Goal: Transaction & Acquisition: Purchase product/service

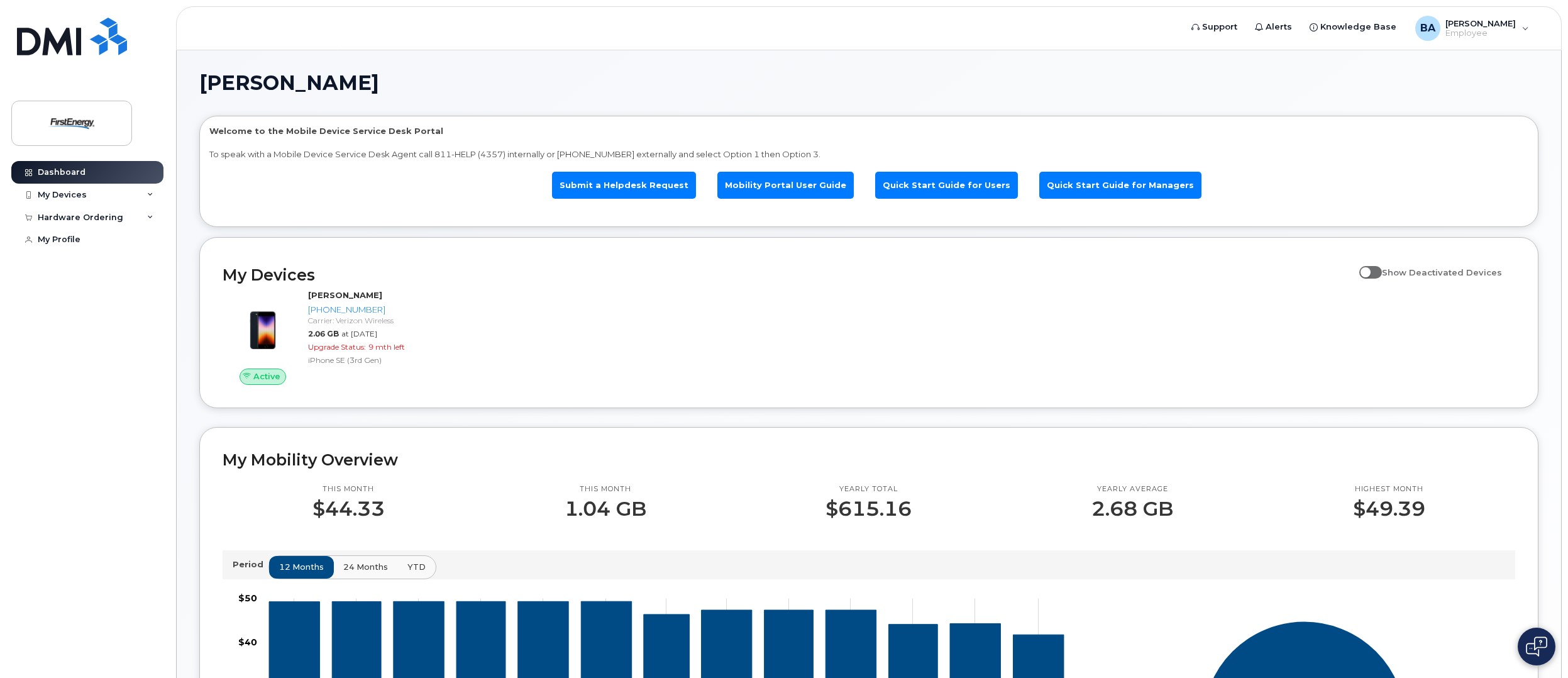
click at [1375, 271] on span at bounding box center [1371, 272] width 23 height 12
click at [1369, 271] on input "Show Deactivated Devices" at bounding box center [1364, 264] width 10 height 10
click at [1375, 271] on span at bounding box center [1371, 272] width 23 height 12
click at [1369, 271] on input "Show Deactivated Devices" at bounding box center [1364, 264] width 10 height 10
checkbox input "false"
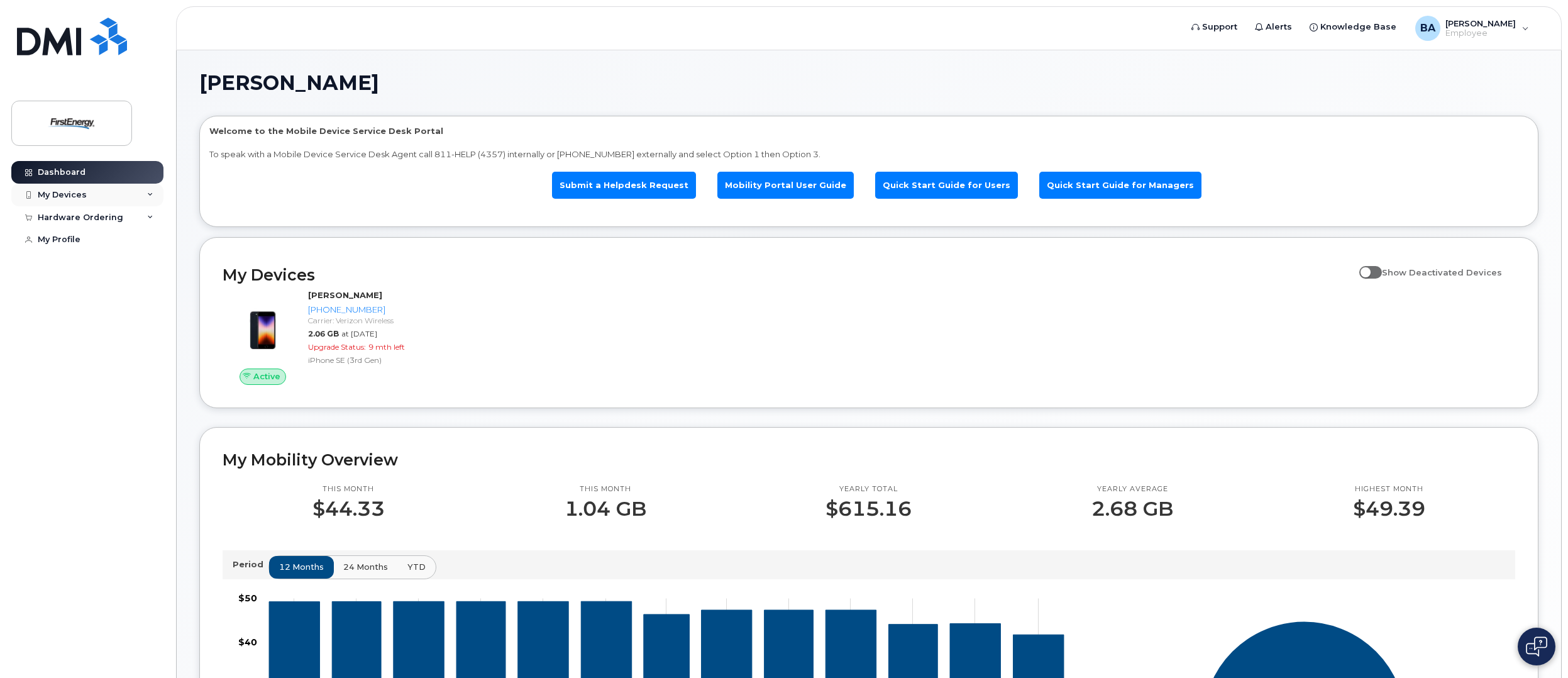
click at [88, 196] on div "My Devices" at bounding box center [87, 195] width 152 height 23
click at [81, 290] on div "Hardware Ordering" at bounding box center [81, 285] width 85 height 10
click at [79, 314] on div "New Order" at bounding box center [67, 309] width 48 height 12
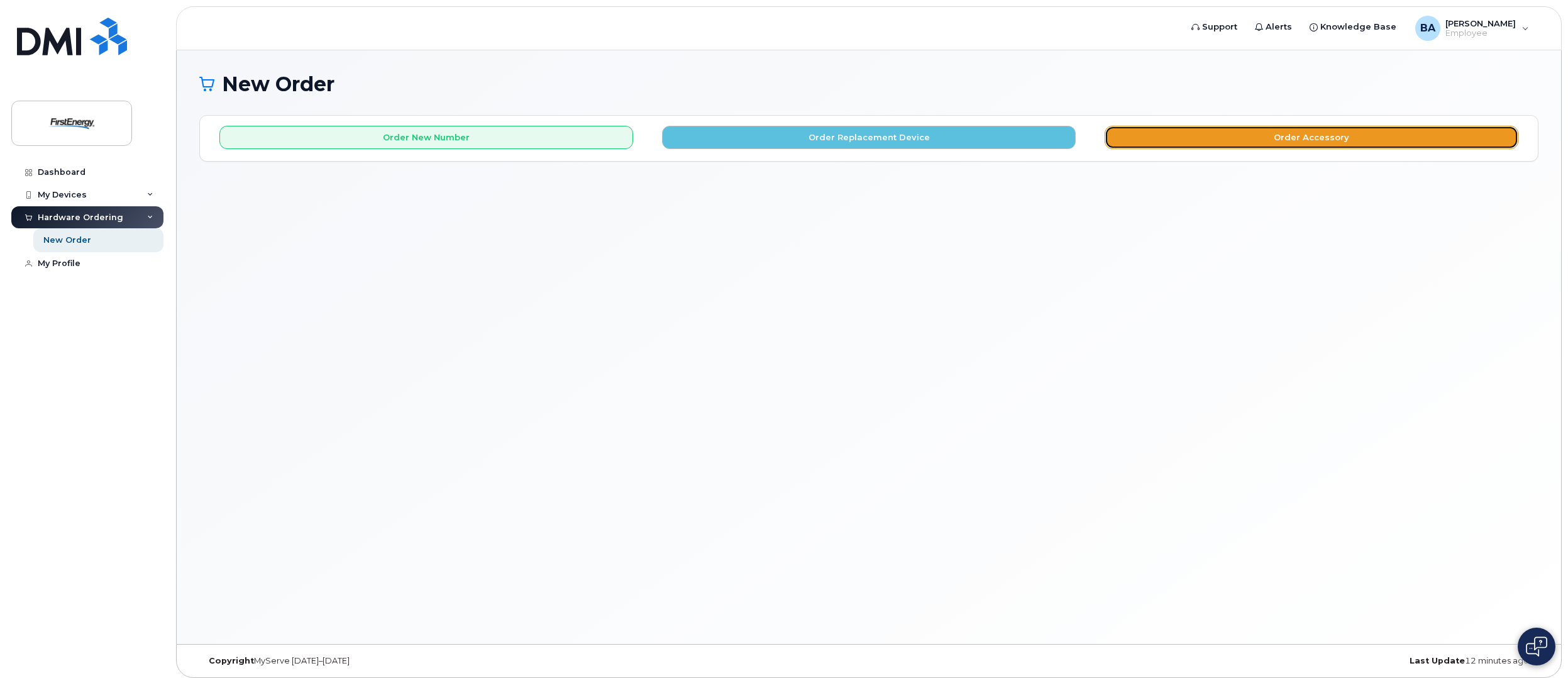
click at [1286, 135] on button "Order Accessory" at bounding box center [1312, 138] width 414 height 23
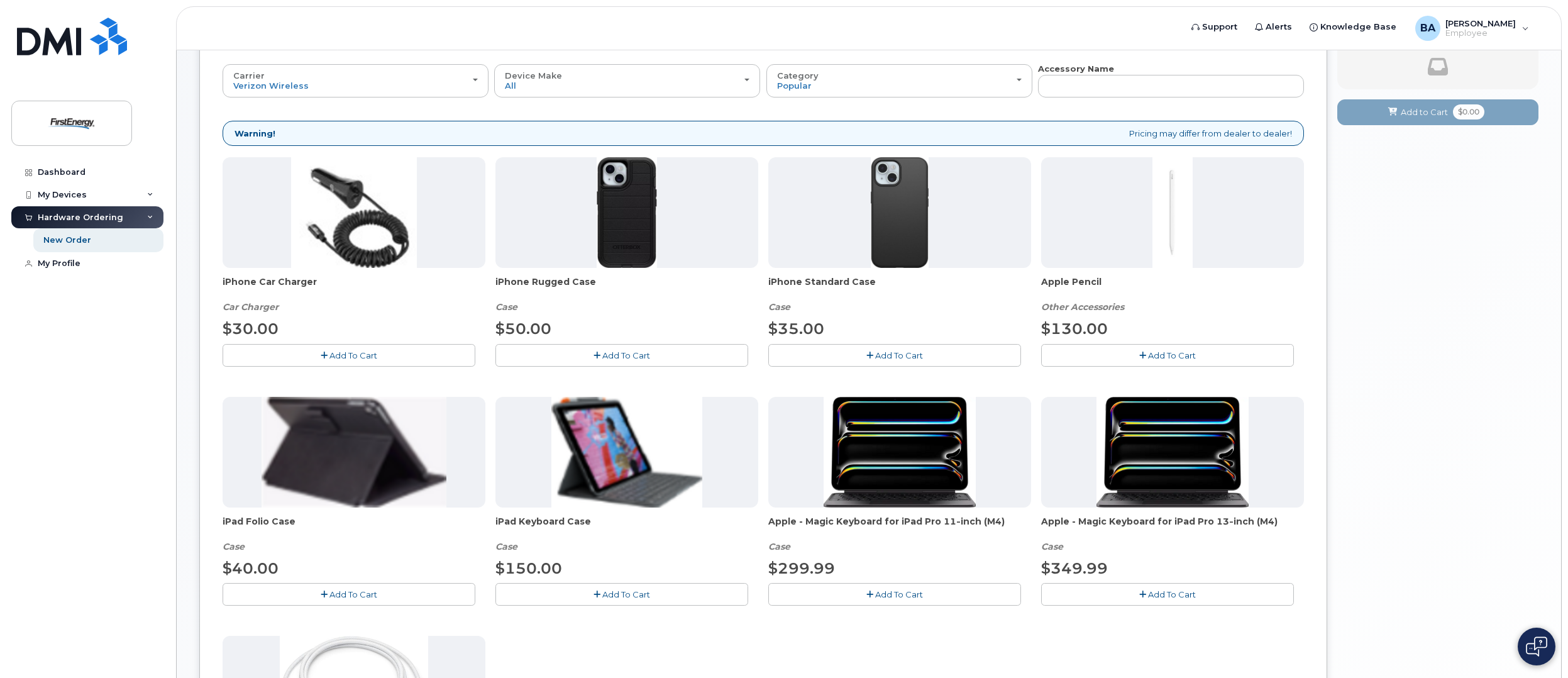
scroll to position [126, 0]
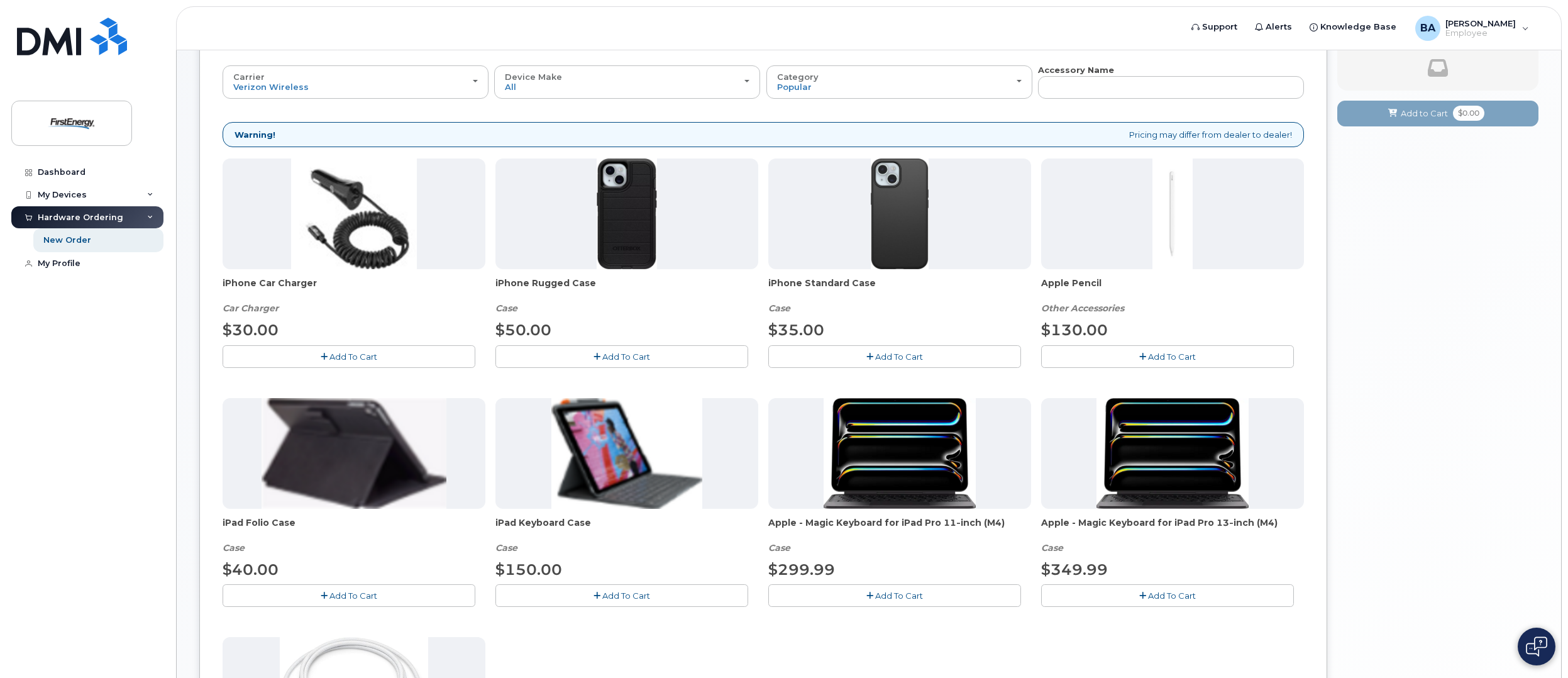
click at [894, 228] on img at bounding box center [899, 214] width 57 height 111
click at [888, 359] on span "Add To Cart" at bounding box center [899, 356] width 48 height 10
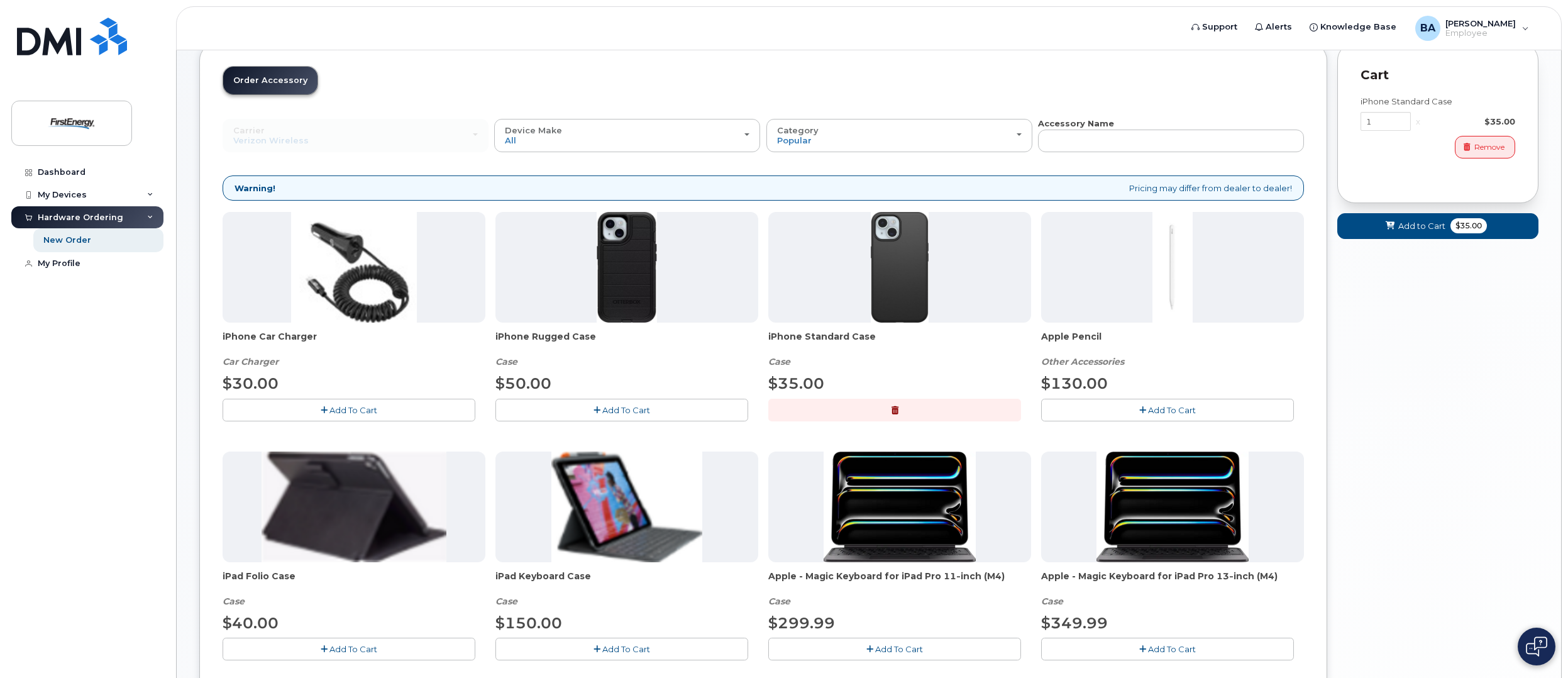
scroll to position [83, 0]
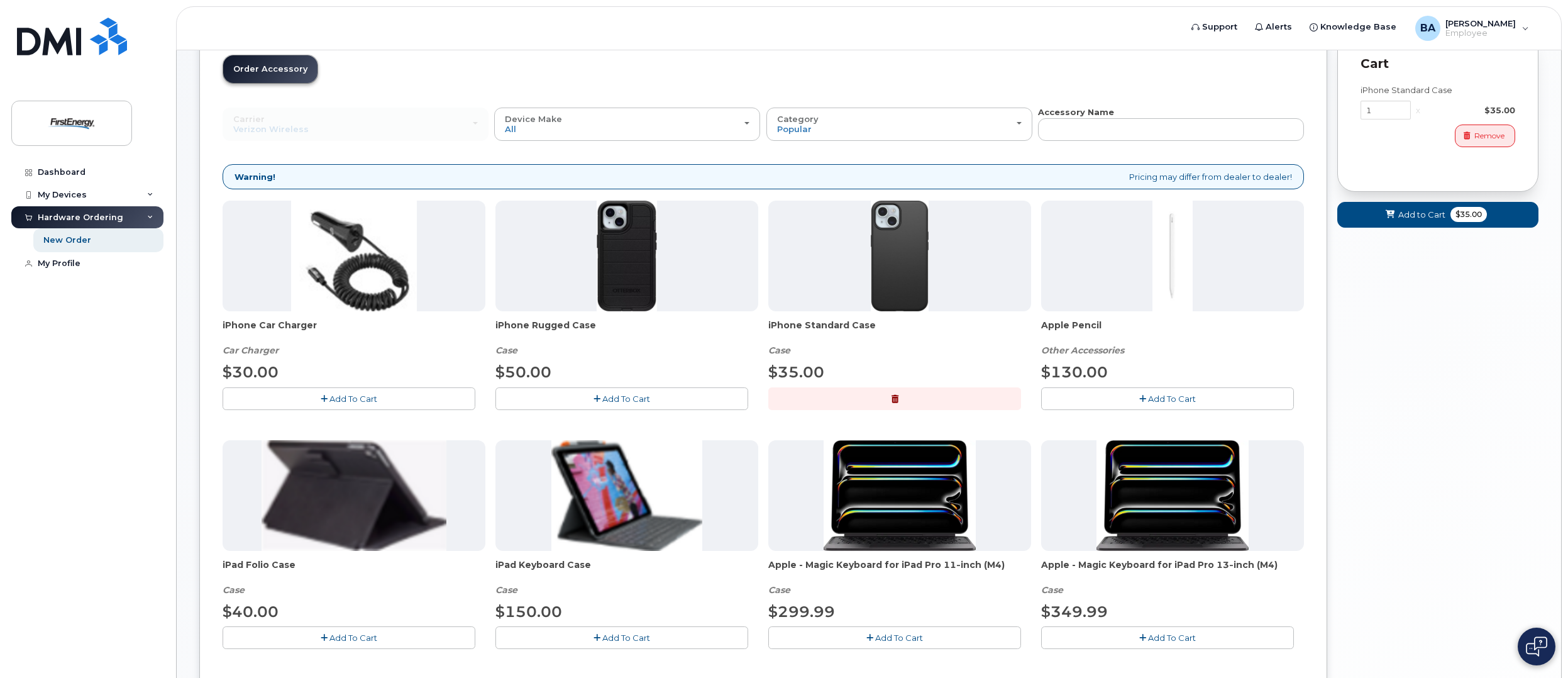
click at [1370, 316] on div "Your Cart is Empty! Choose product from the left side and you will see the new …" at bounding box center [1438, 490] width 201 height 918
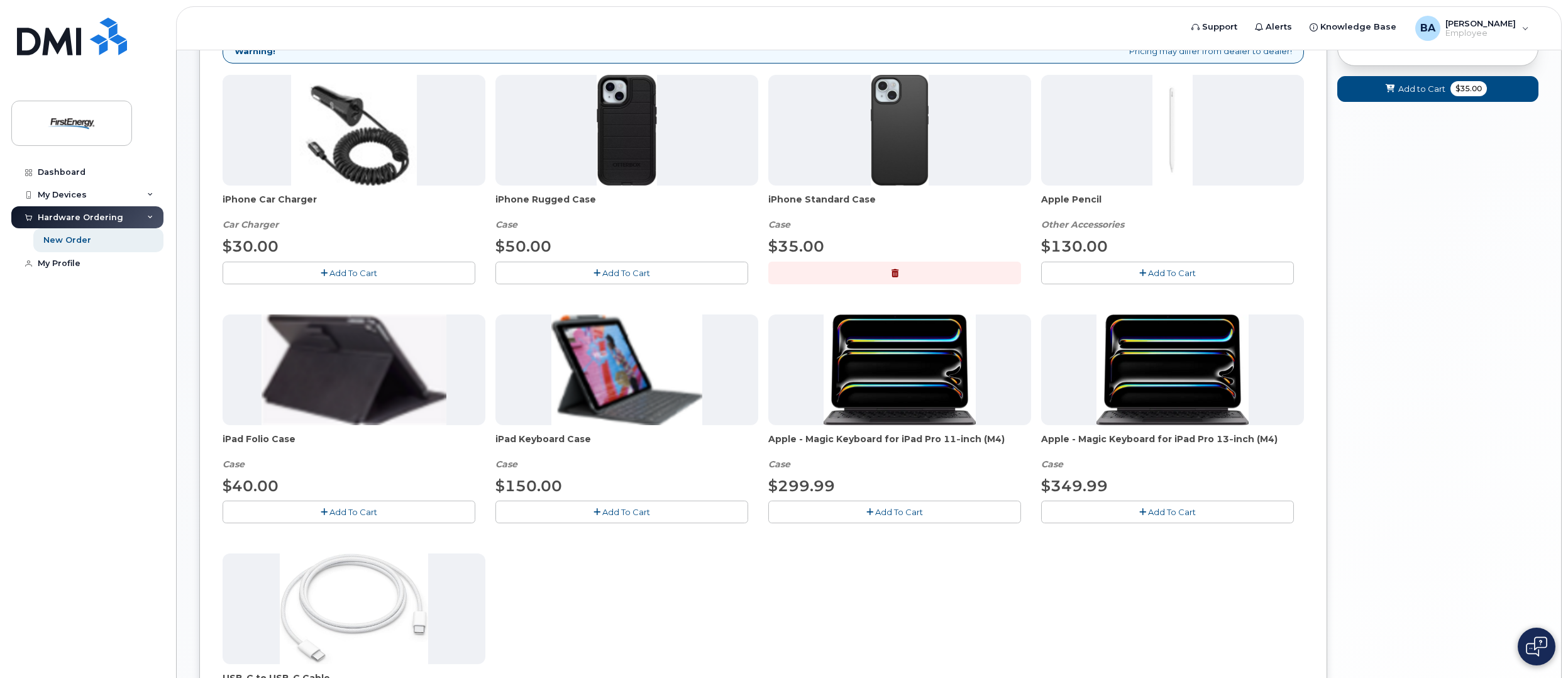
scroll to position [189, 0]
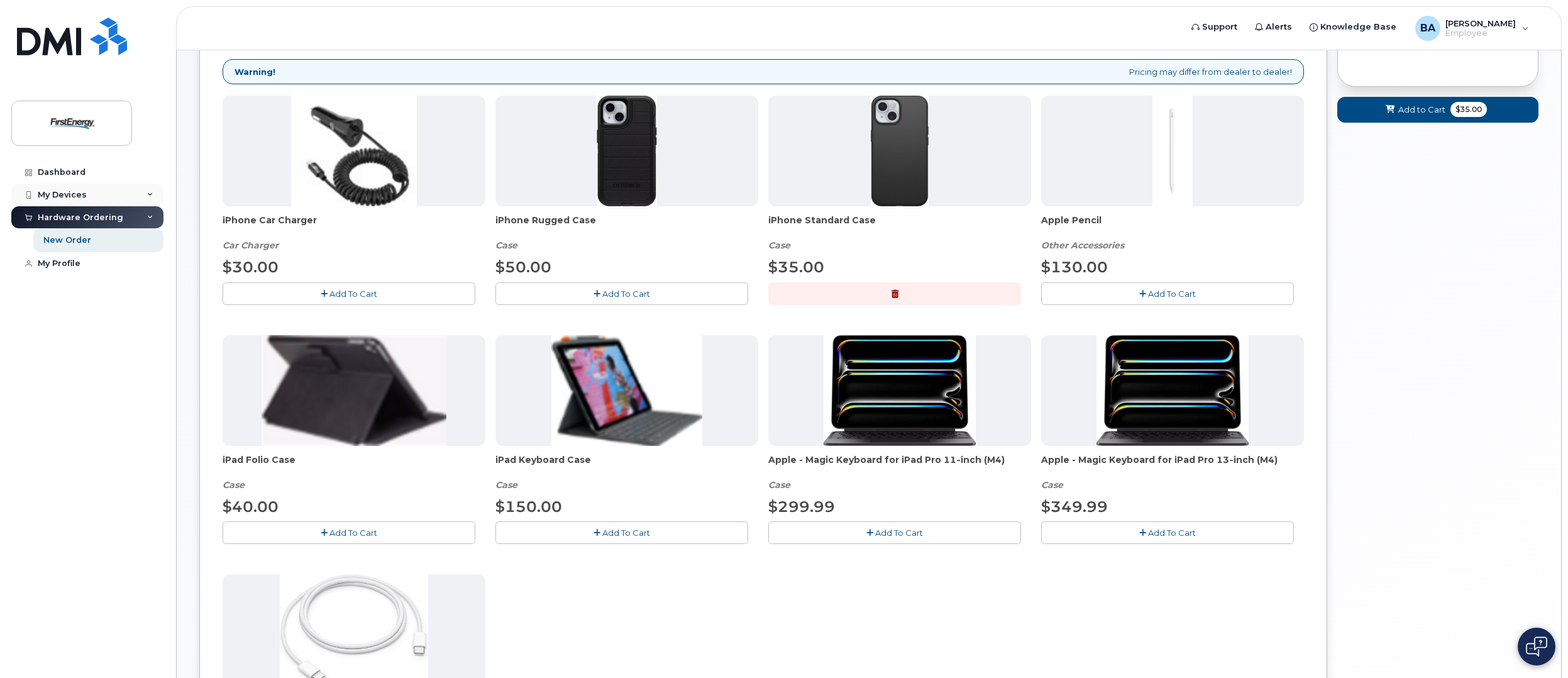
click at [62, 193] on div "My Devices" at bounding box center [62, 194] width 49 height 10
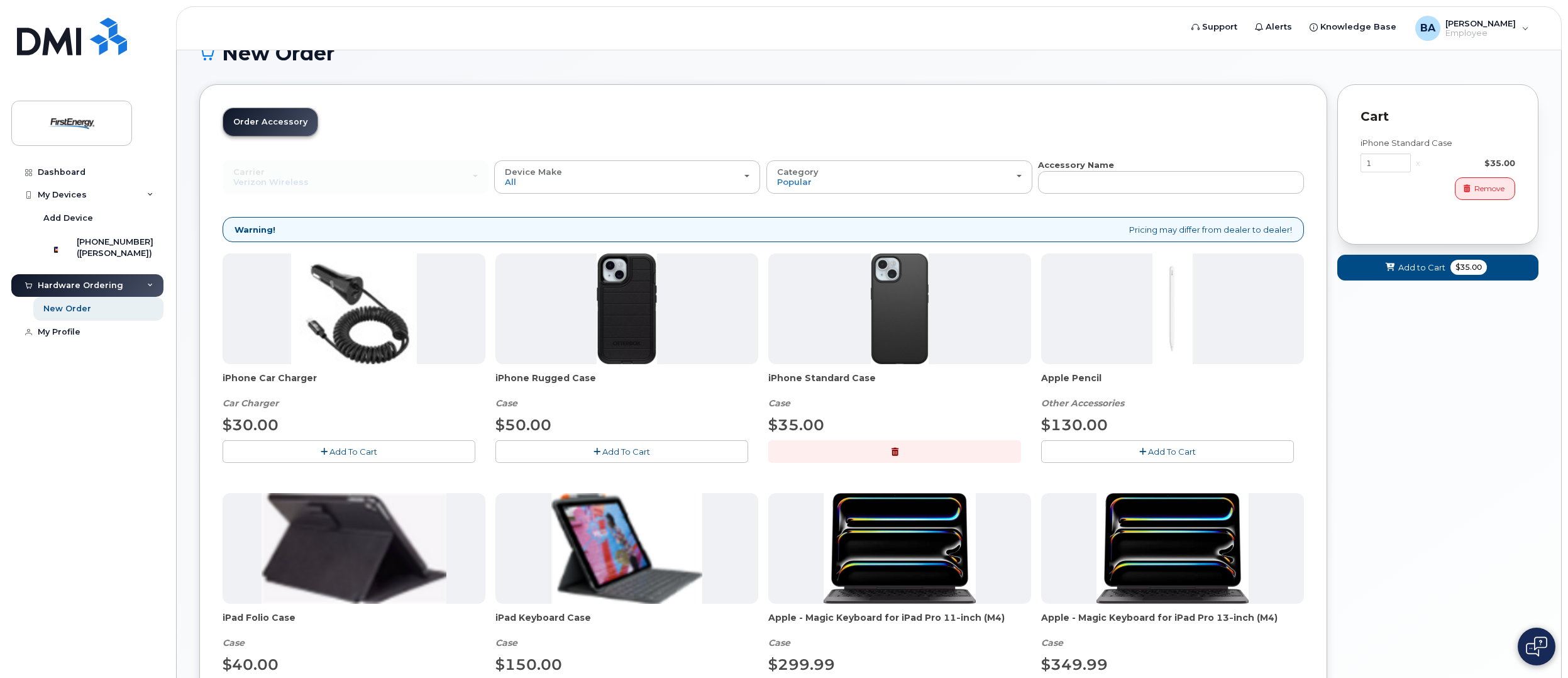
scroll to position [0, 0]
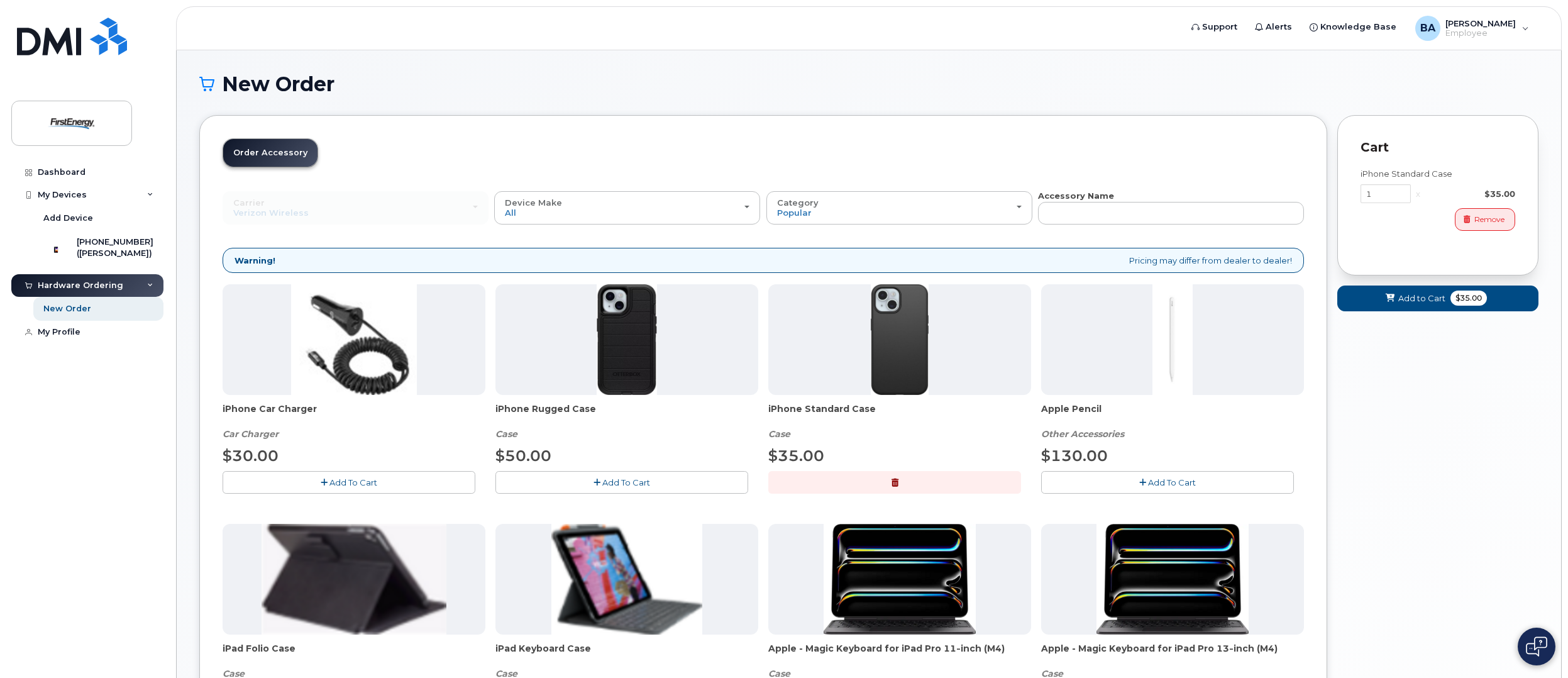
click at [241, 154] on span "Order Accessory" at bounding box center [271, 153] width 75 height 10
click at [64, 170] on div "Dashboard" at bounding box center [62, 171] width 48 height 10
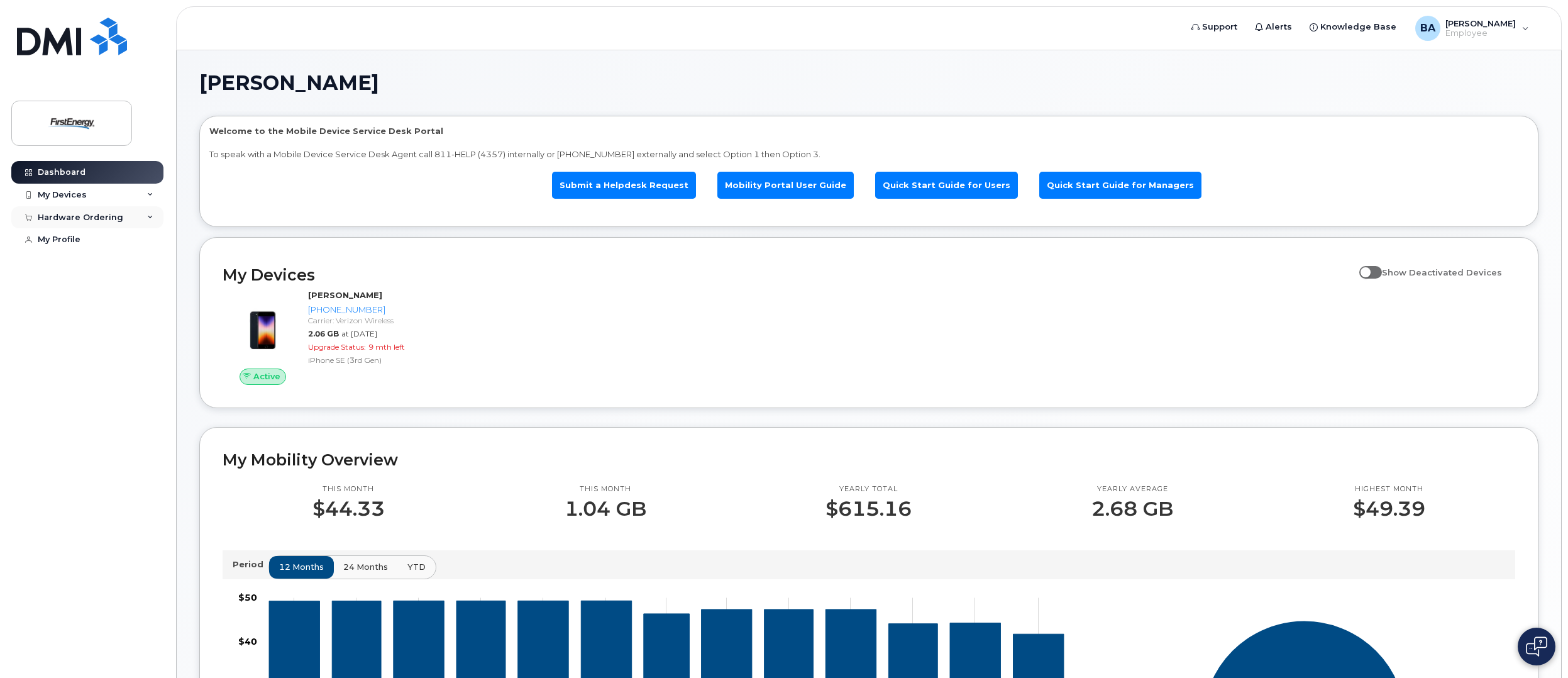
click at [130, 221] on div "Hardware Ordering" at bounding box center [87, 217] width 152 height 23
click at [70, 242] on div "New Order" at bounding box center [67, 240] width 48 height 12
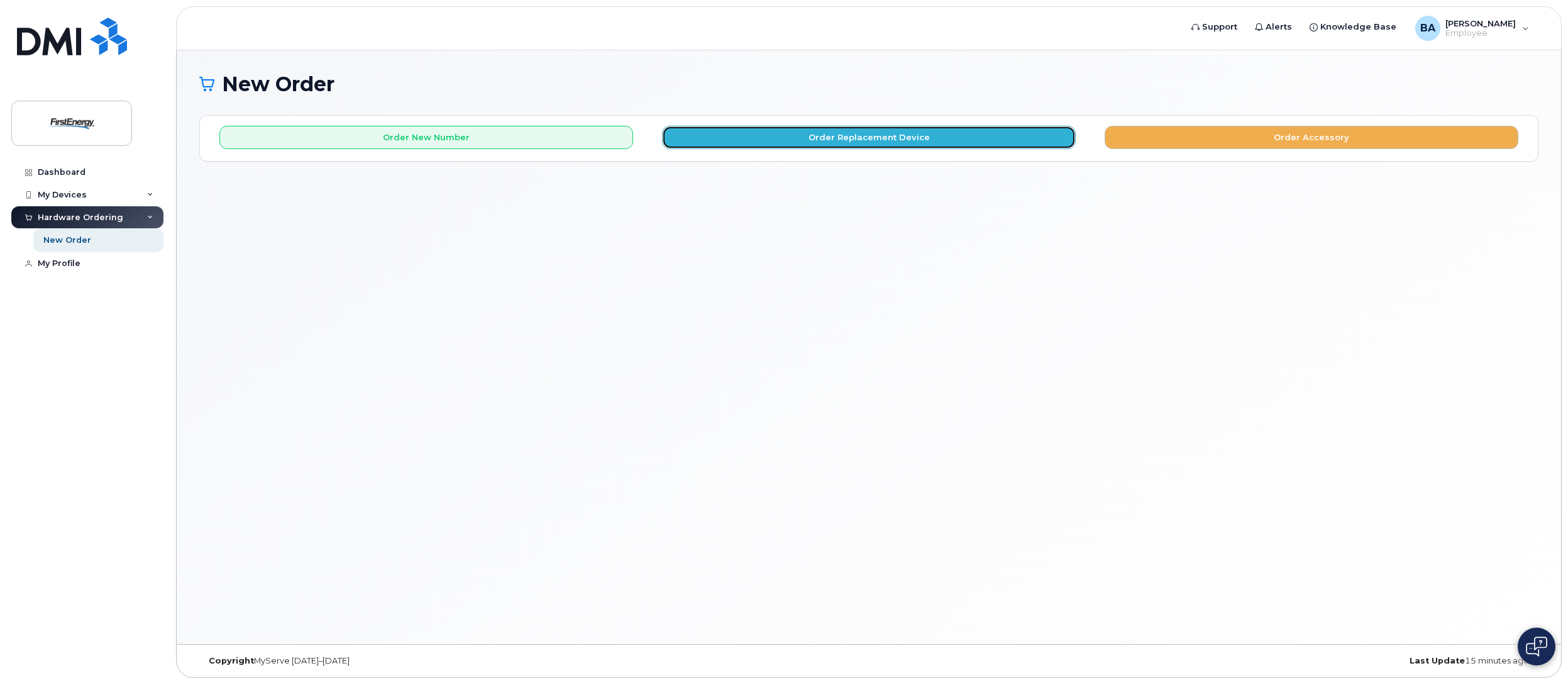
click at [898, 133] on button "Order Replacement Device" at bounding box center [869, 138] width 414 height 23
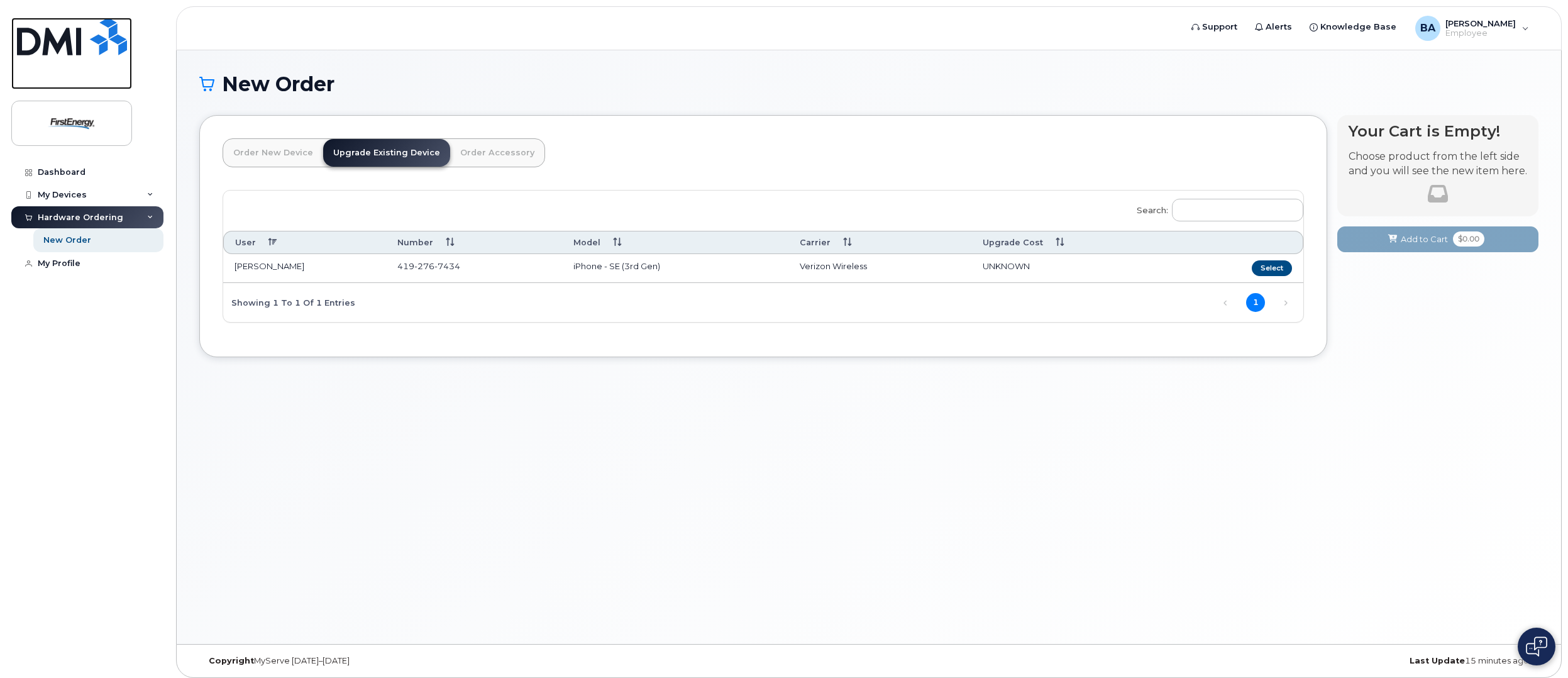
click at [55, 48] on img at bounding box center [72, 36] width 110 height 38
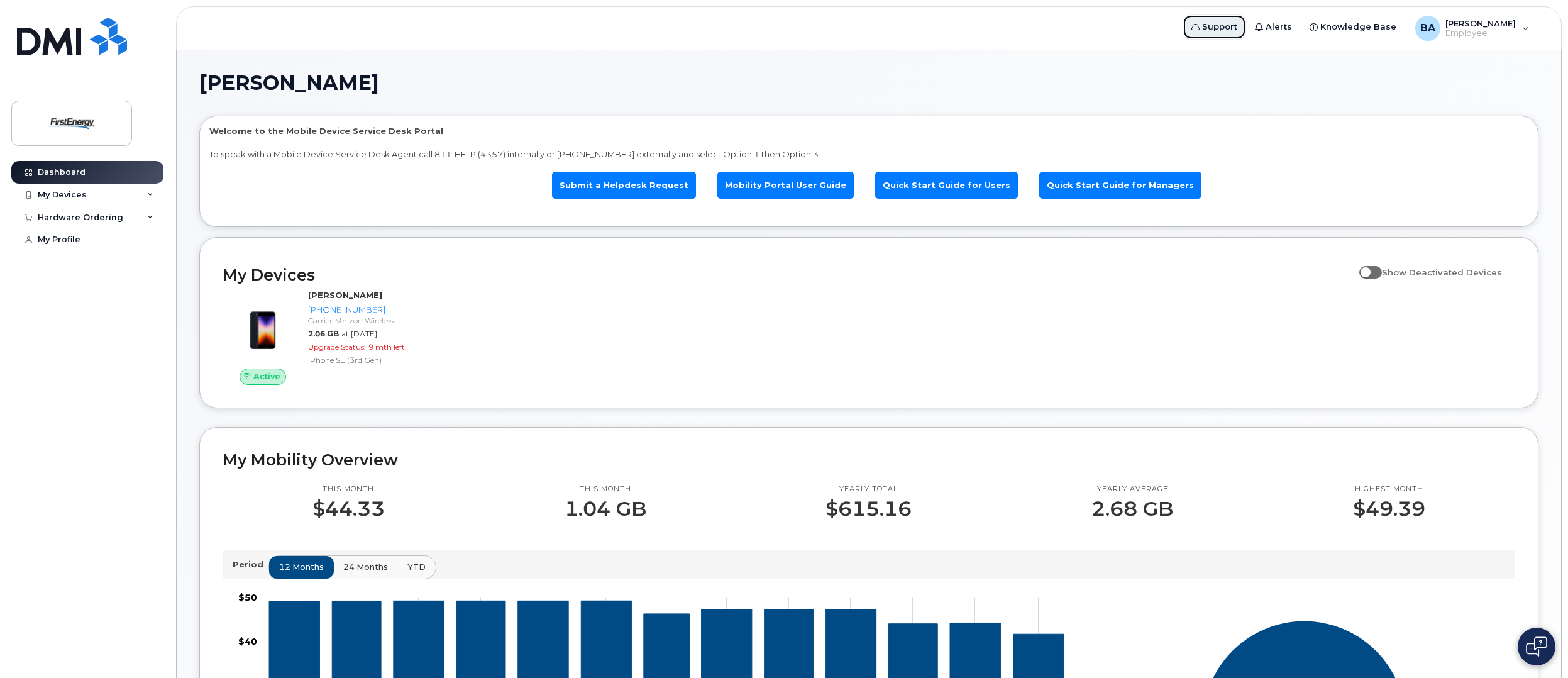
click at [1200, 27] on icon at bounding box center [1195, 27] width 8 height 8
